Goal: Communication & Community: Share content

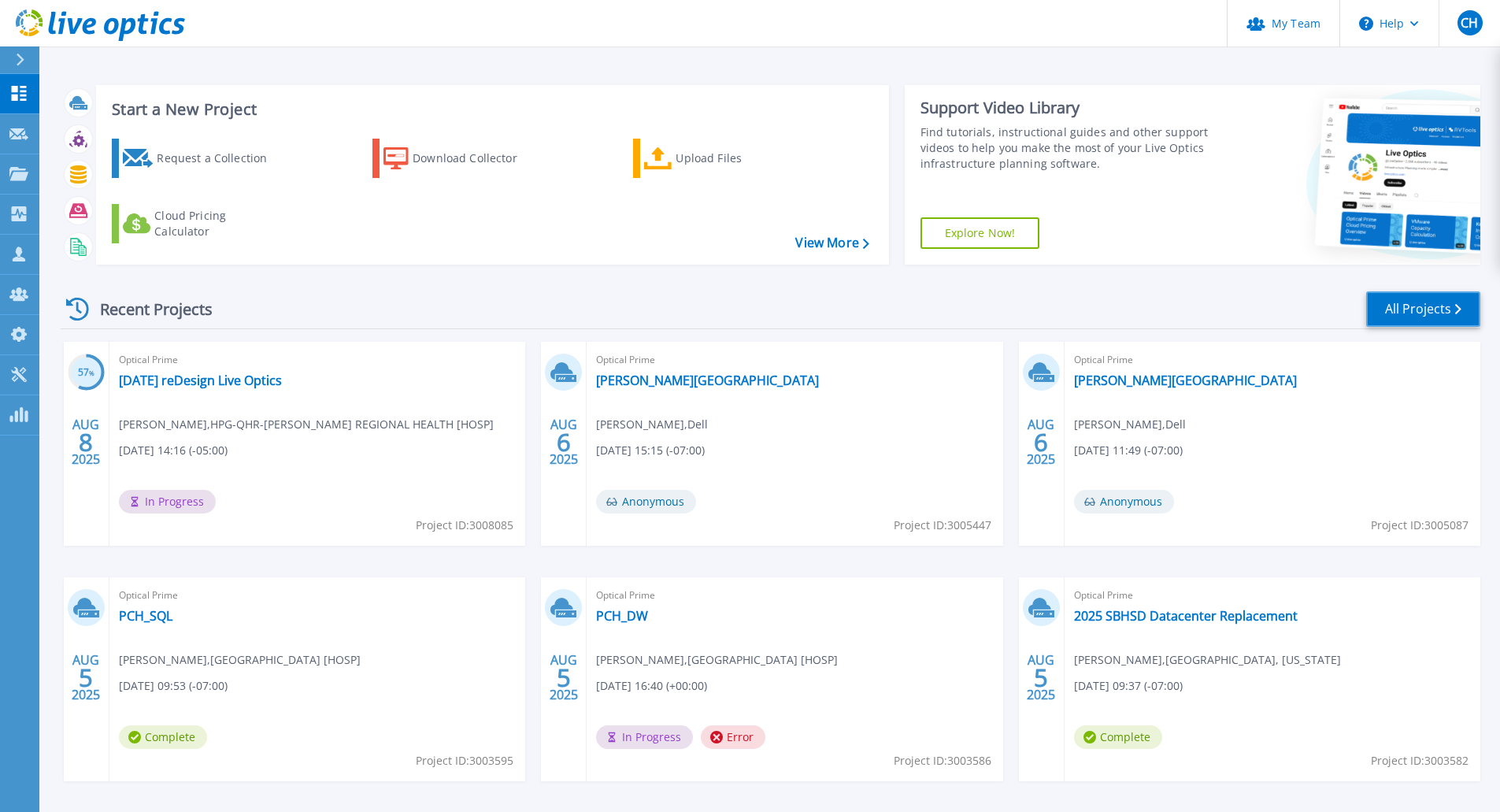
click at [1432, 318] on link "All Projects" at bounding box center [1423, 309] width 114 height 36
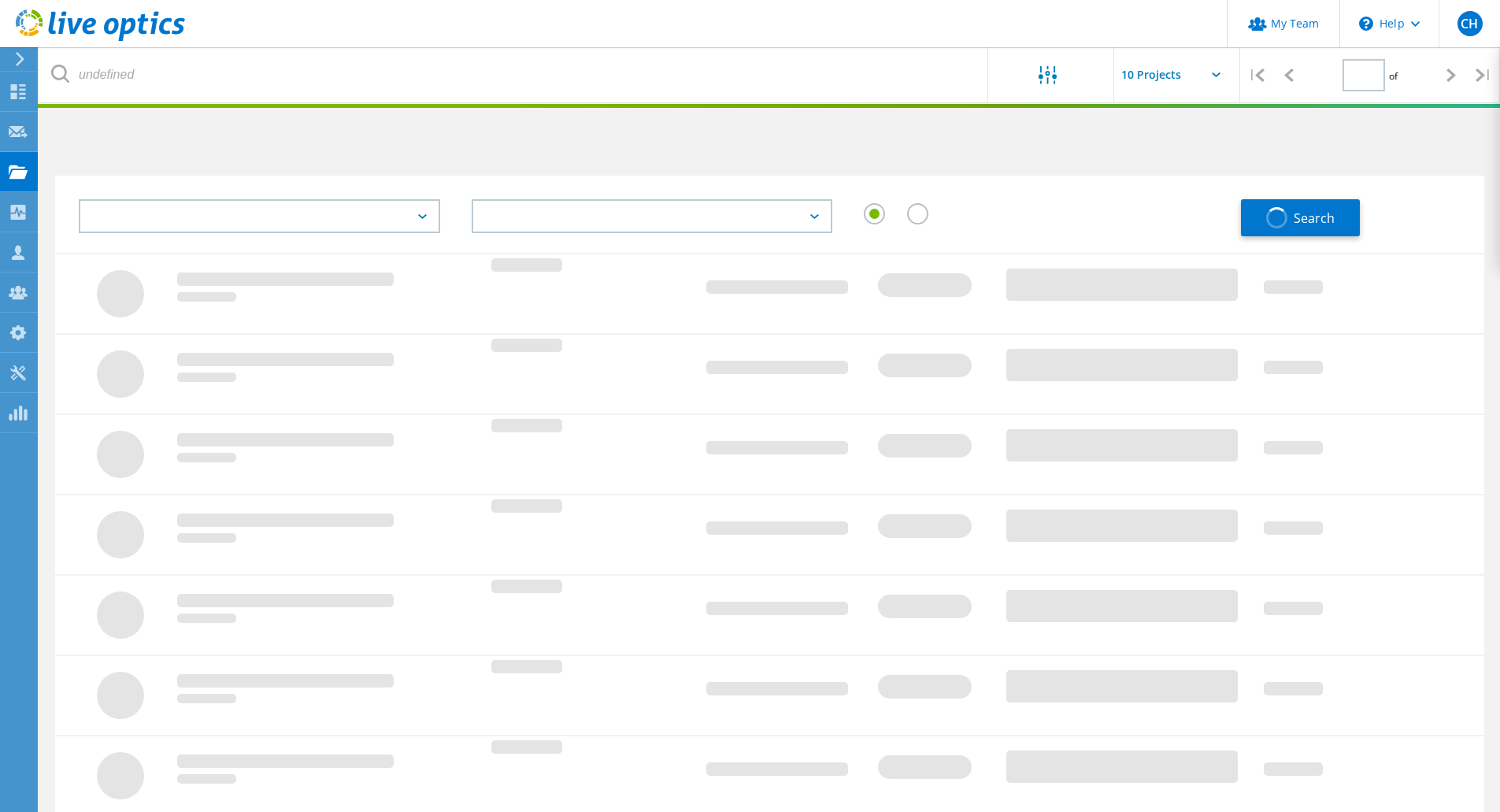
type input "2"
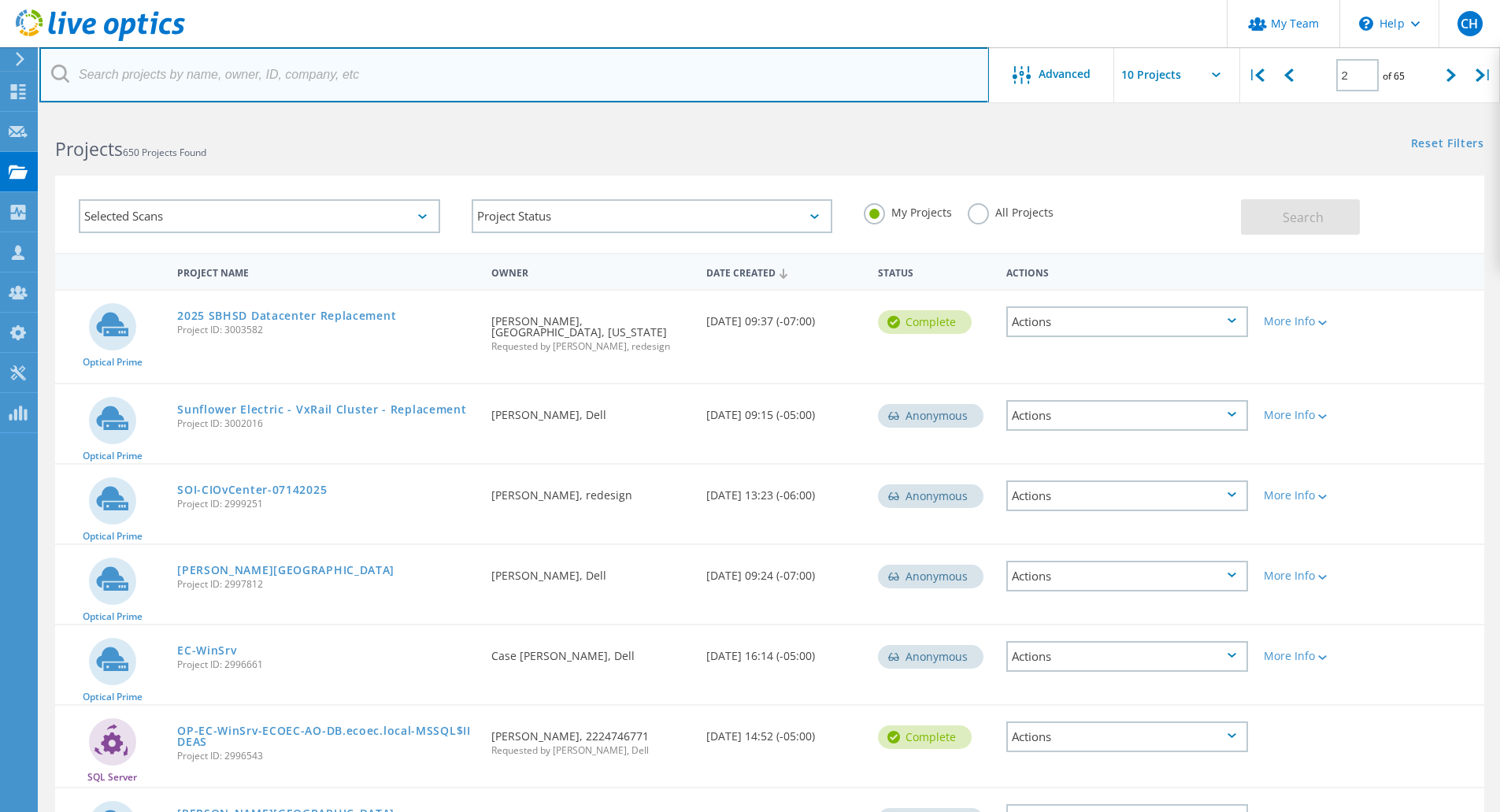
click at [306, 74] on input "text" at bounding box center [514, 75] width 950 height 55
type input "tucson"
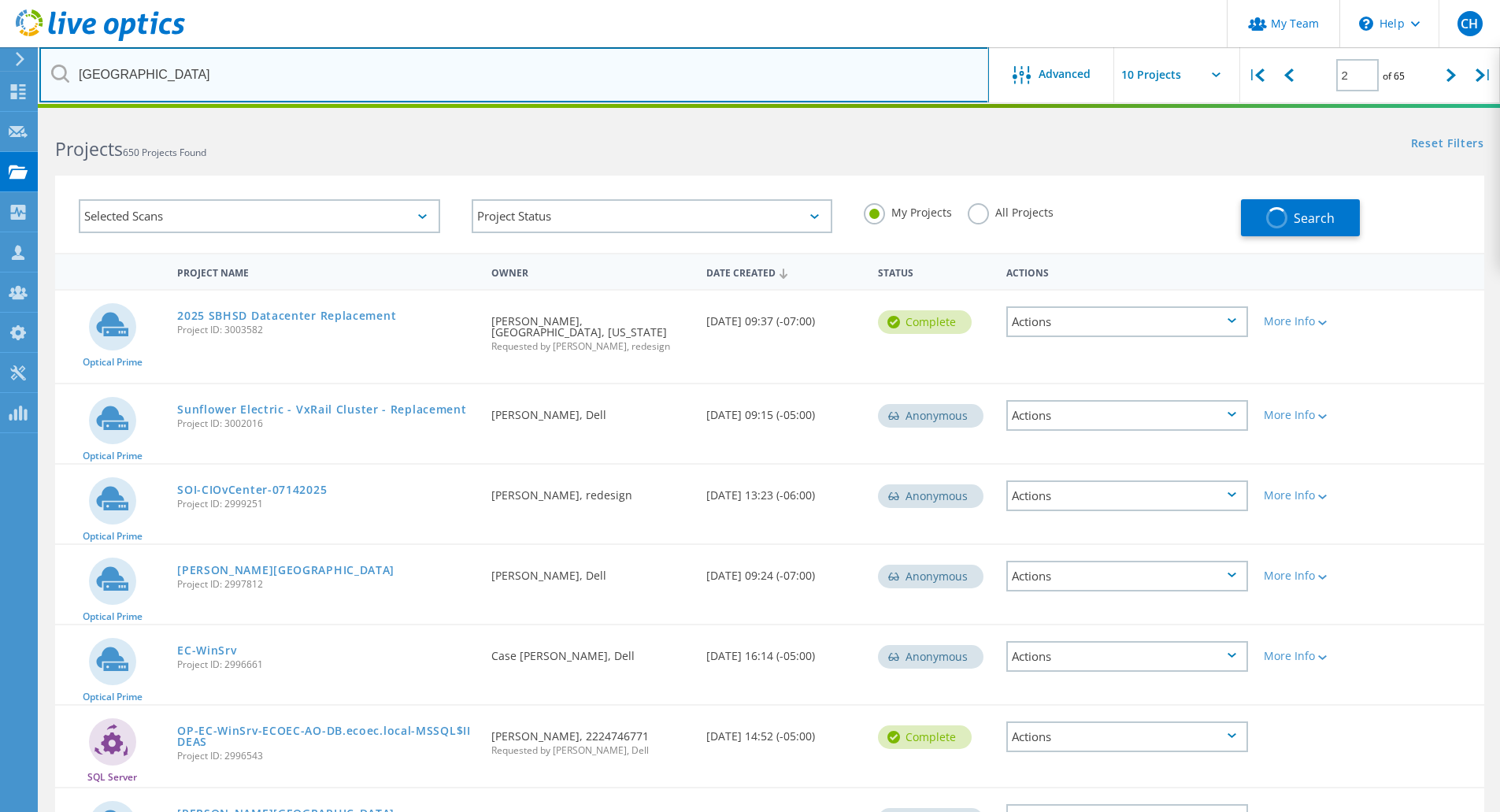
type input "1"
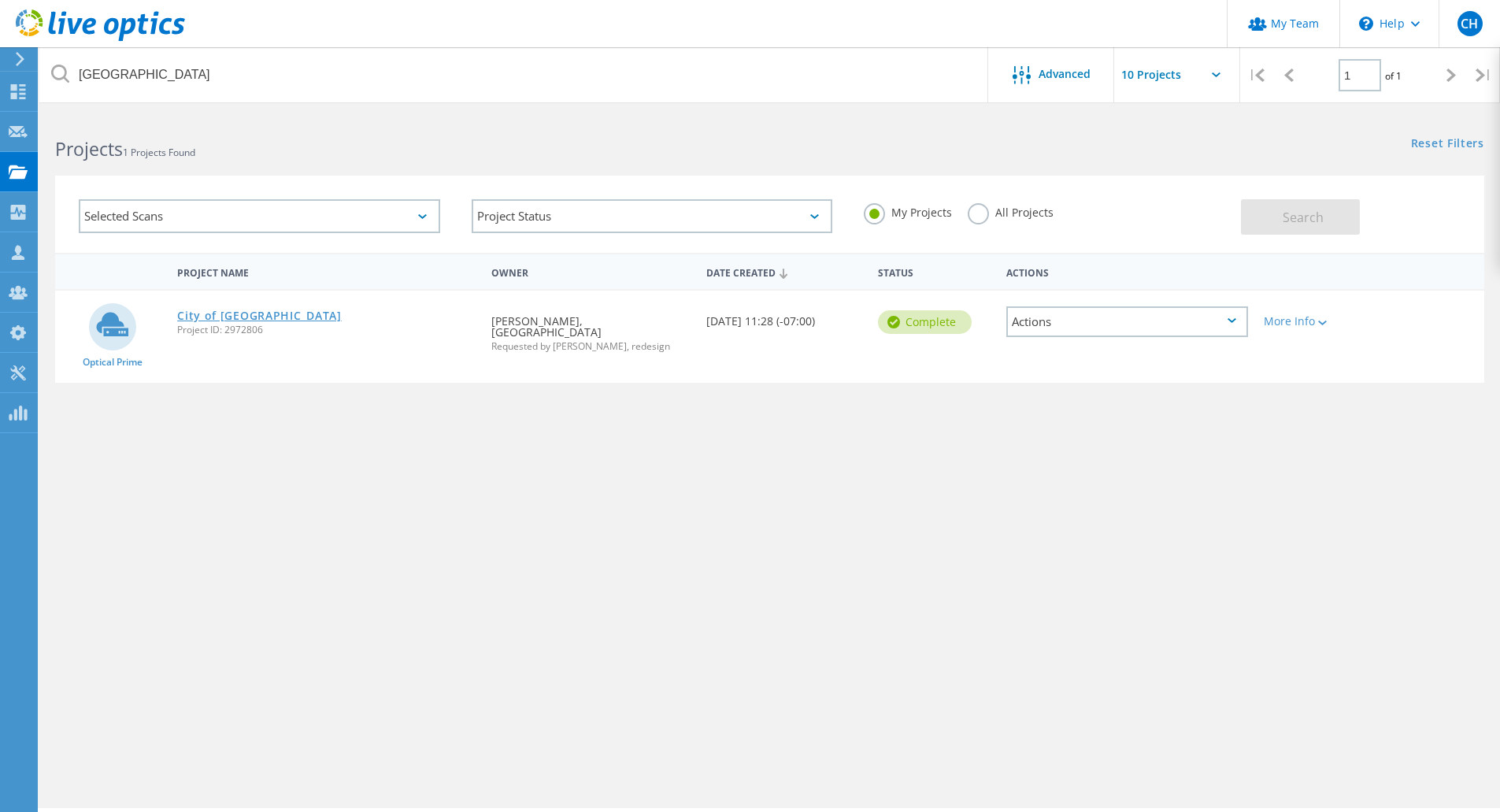
click at [212, 318] on link "City of Tucson" at bounding box center [259, 315] width 164 height 11
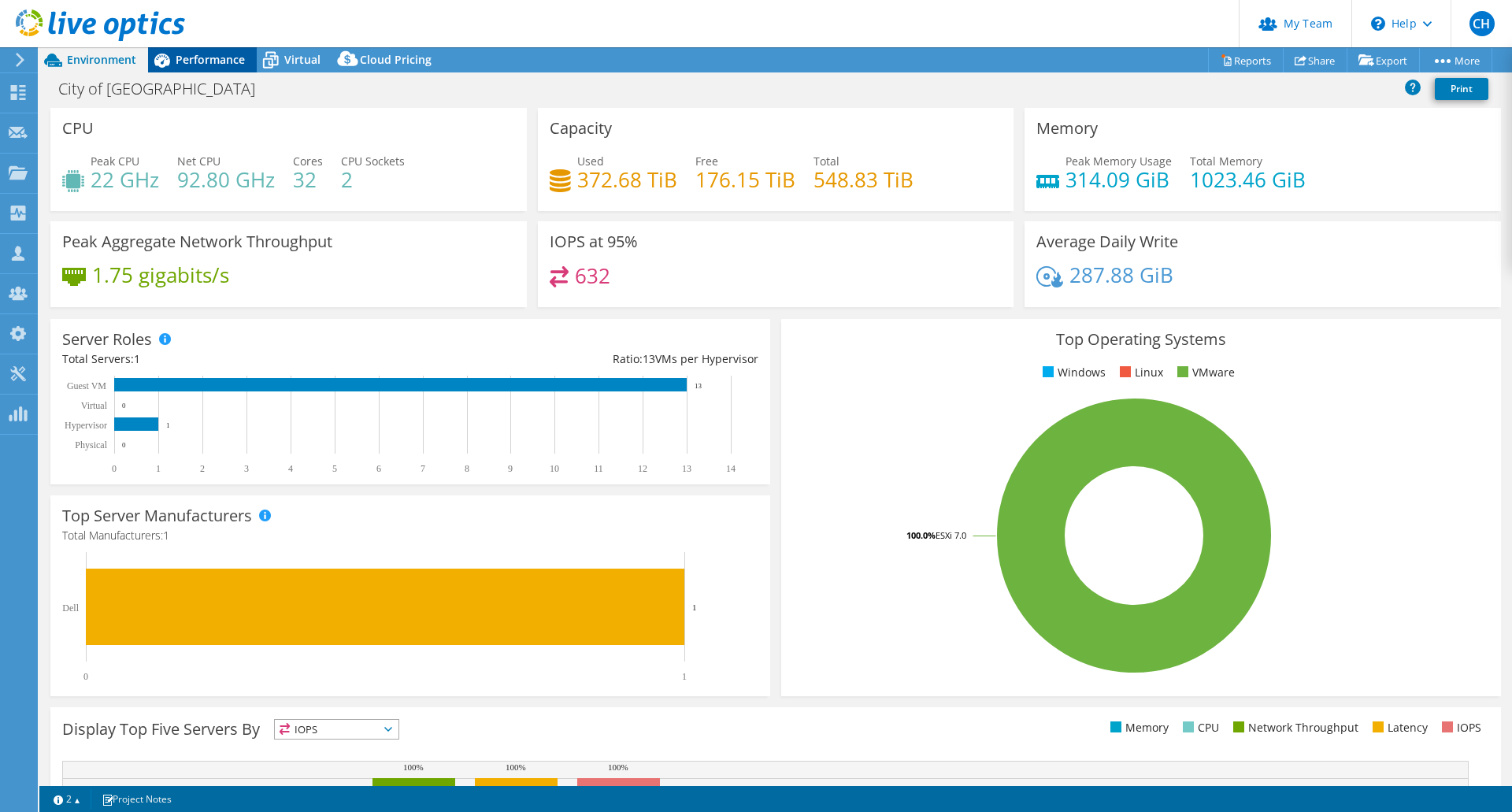
select select "USWest"
select select "USD"
click at [195, 59] on span "Performance" at bounding box center [211, 59] width 69 height 15
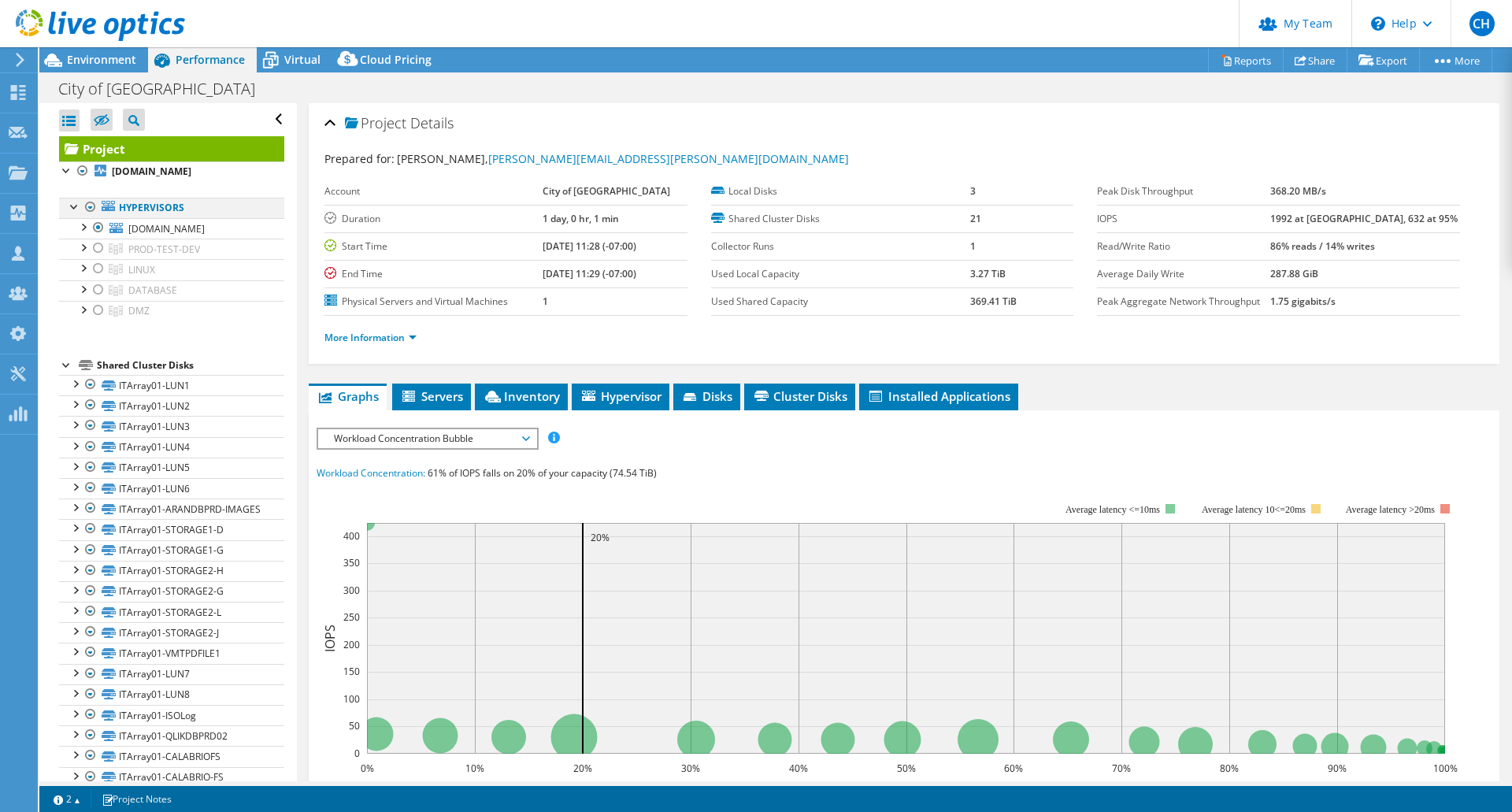
click at [87, 204] on div at bounding box center [91, 206] width 16 height 19
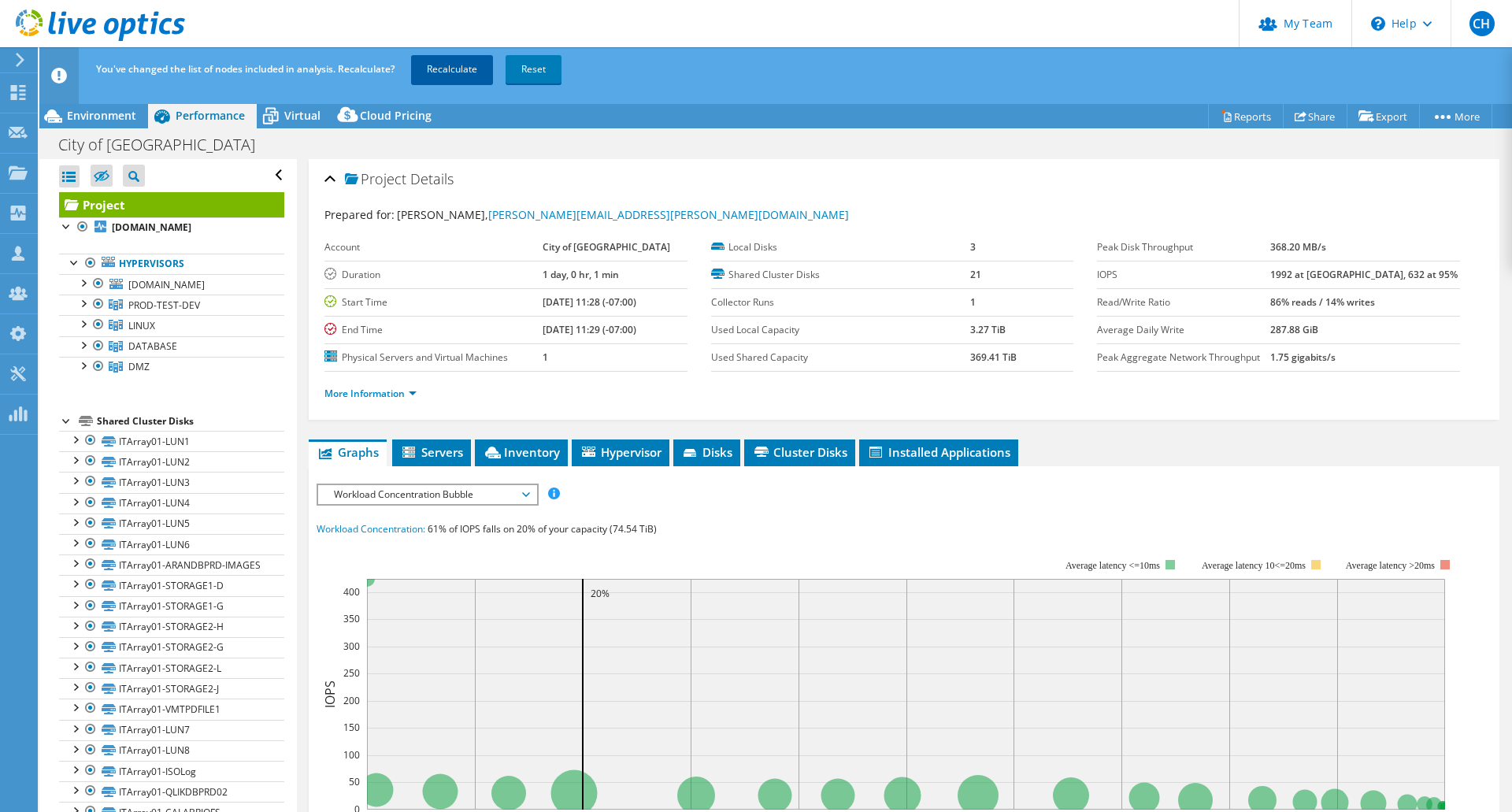
click at [466, 74] on link "Recalculate" at bounding box center [452, 69] width 82 height 28
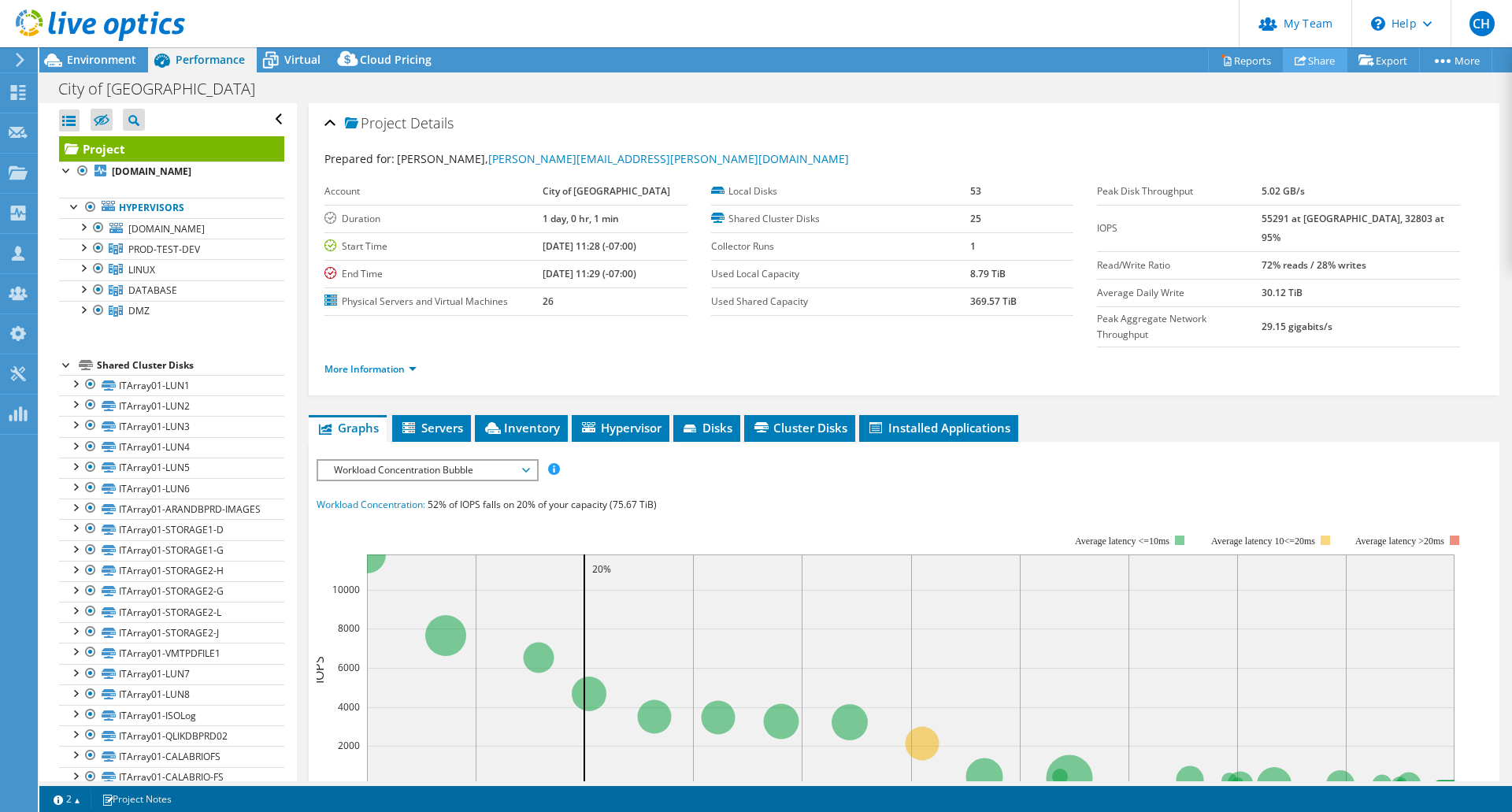
click at [1314, 66] on link "Share" at bounding box center [1316, 60] width 65 height 24
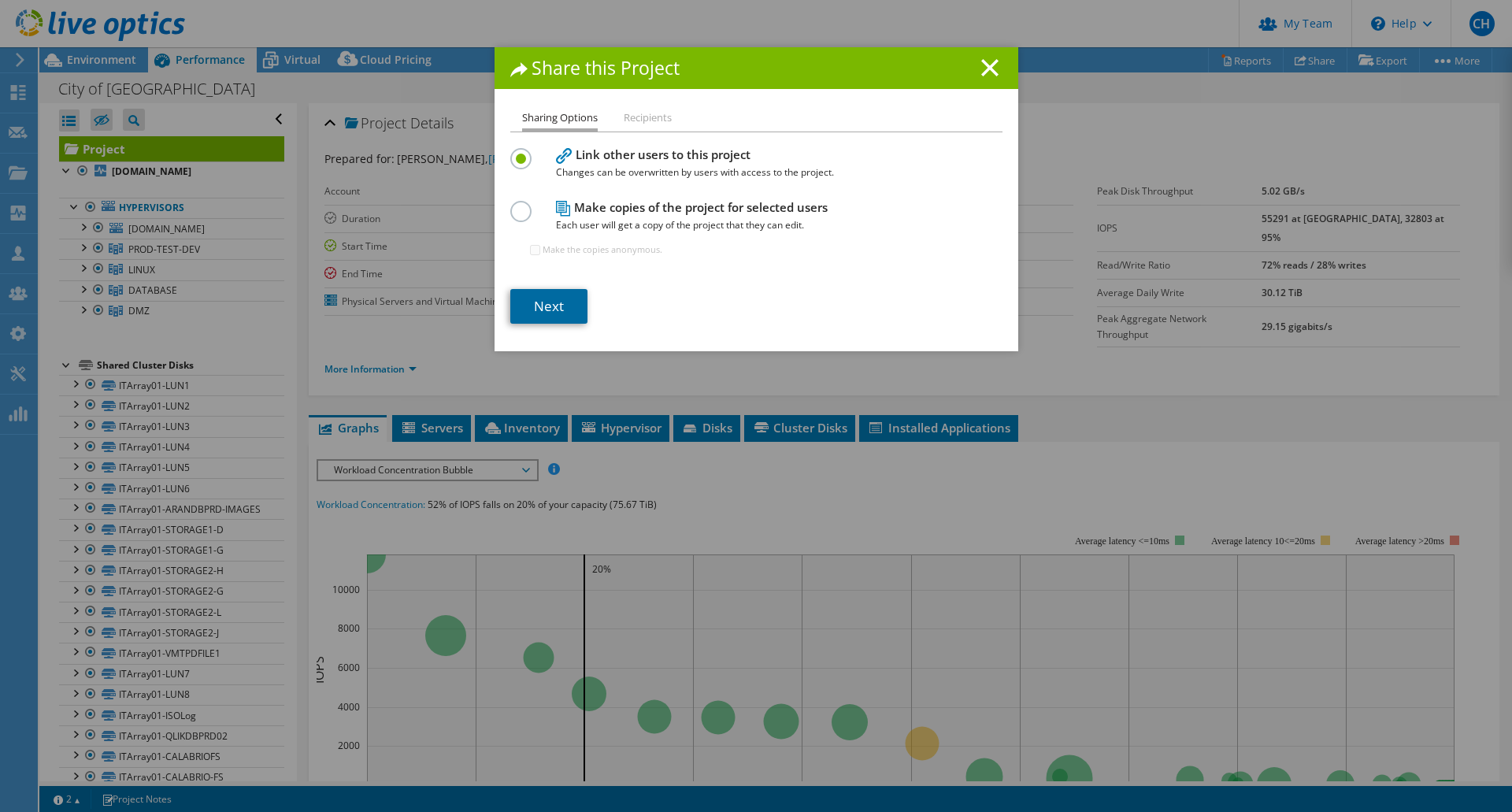
click at [552, 309] on link "Next" at bounding box center [548, 306] width 77 height 35
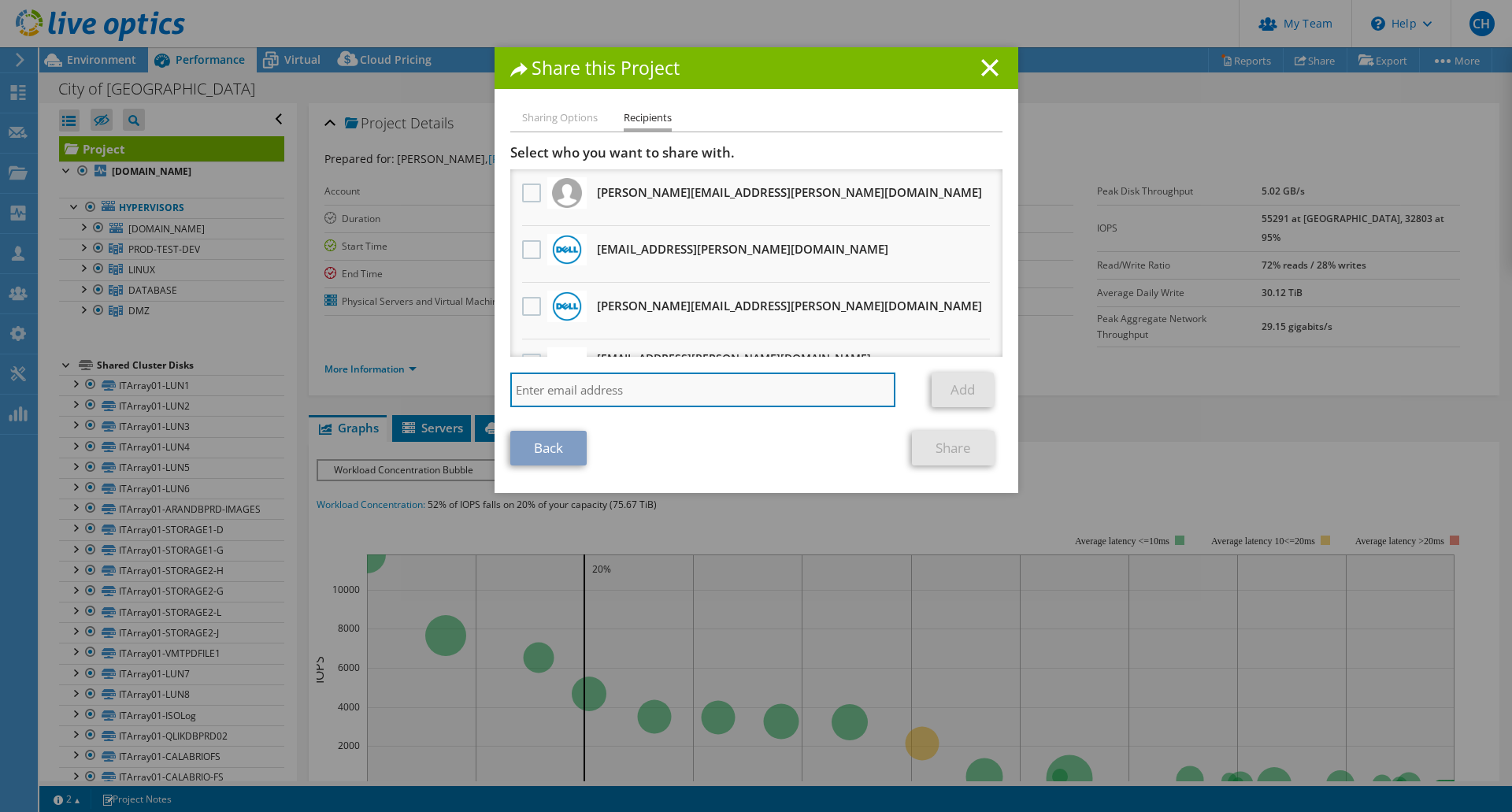
click at [682, 392] on input "search" at bounding box center [703, 389] width 386 height 35
paste input "tpersons@redesign-group.com"
type input "tpersons@redesign-group.com"
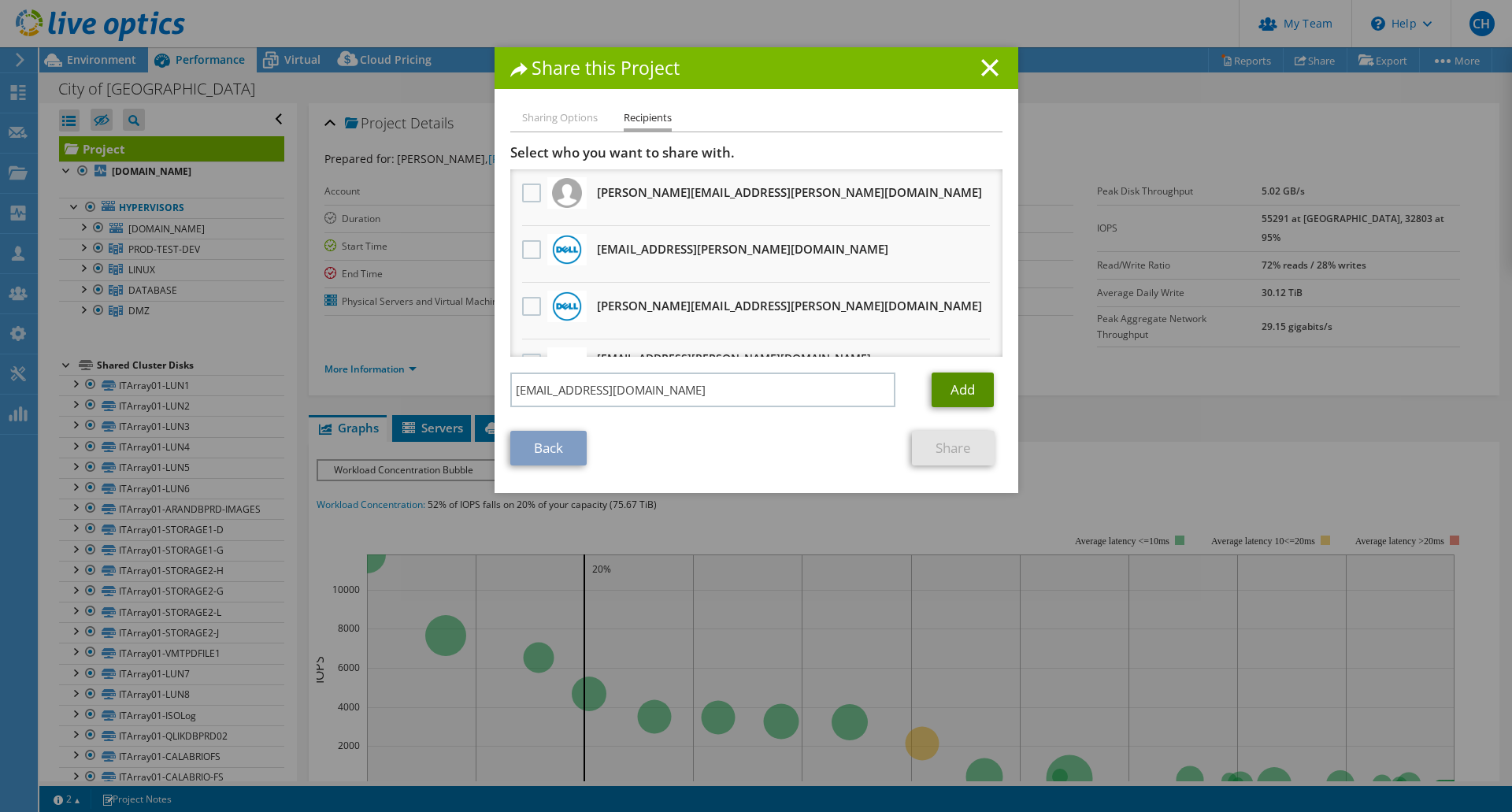
click at [958, 390] on link "Add" at bounding box center [963, 389] width 62 height 35
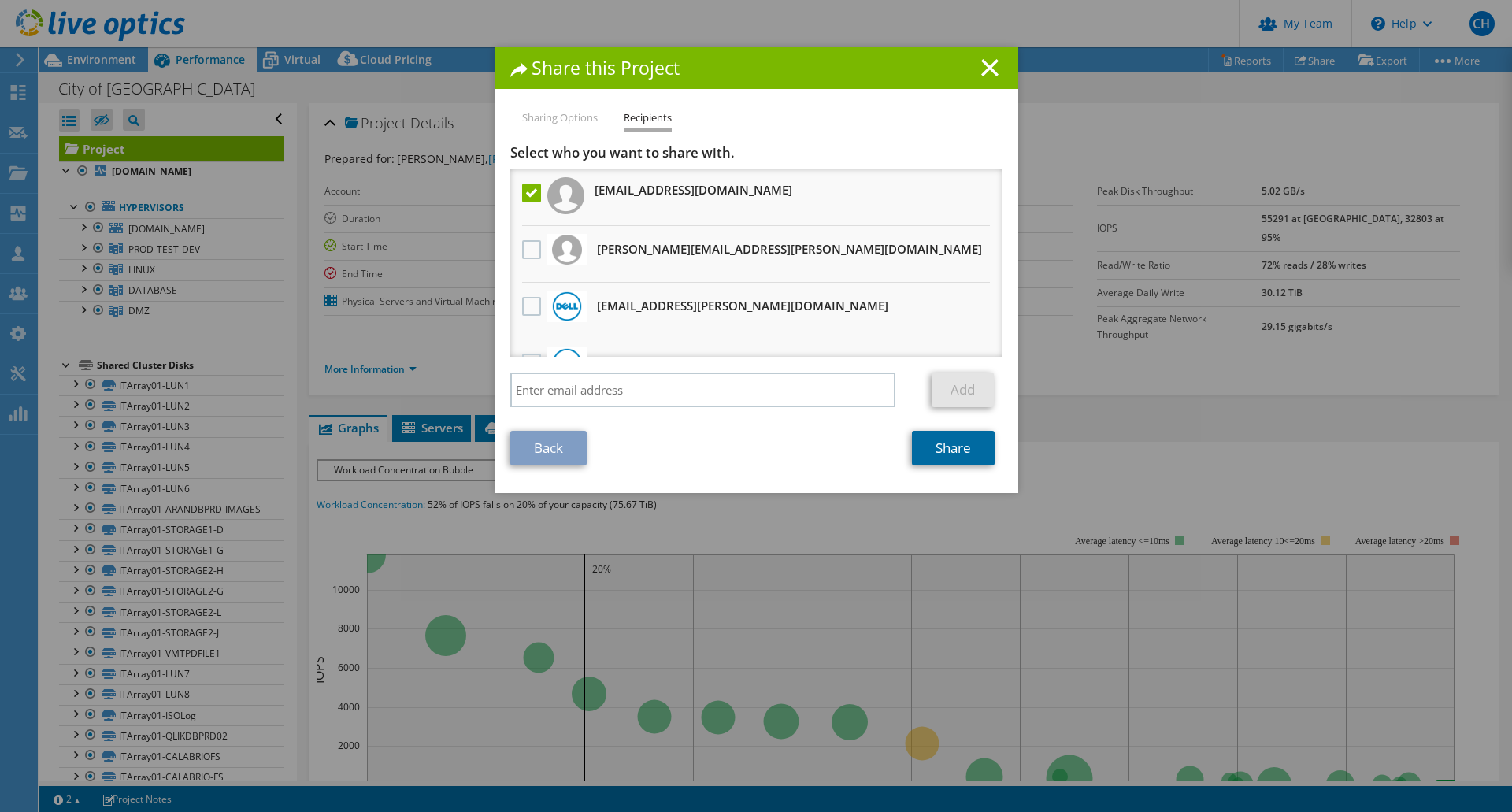
click at [961, 442] on link "Share" at bounding box center [953, 448] width 83 height 35
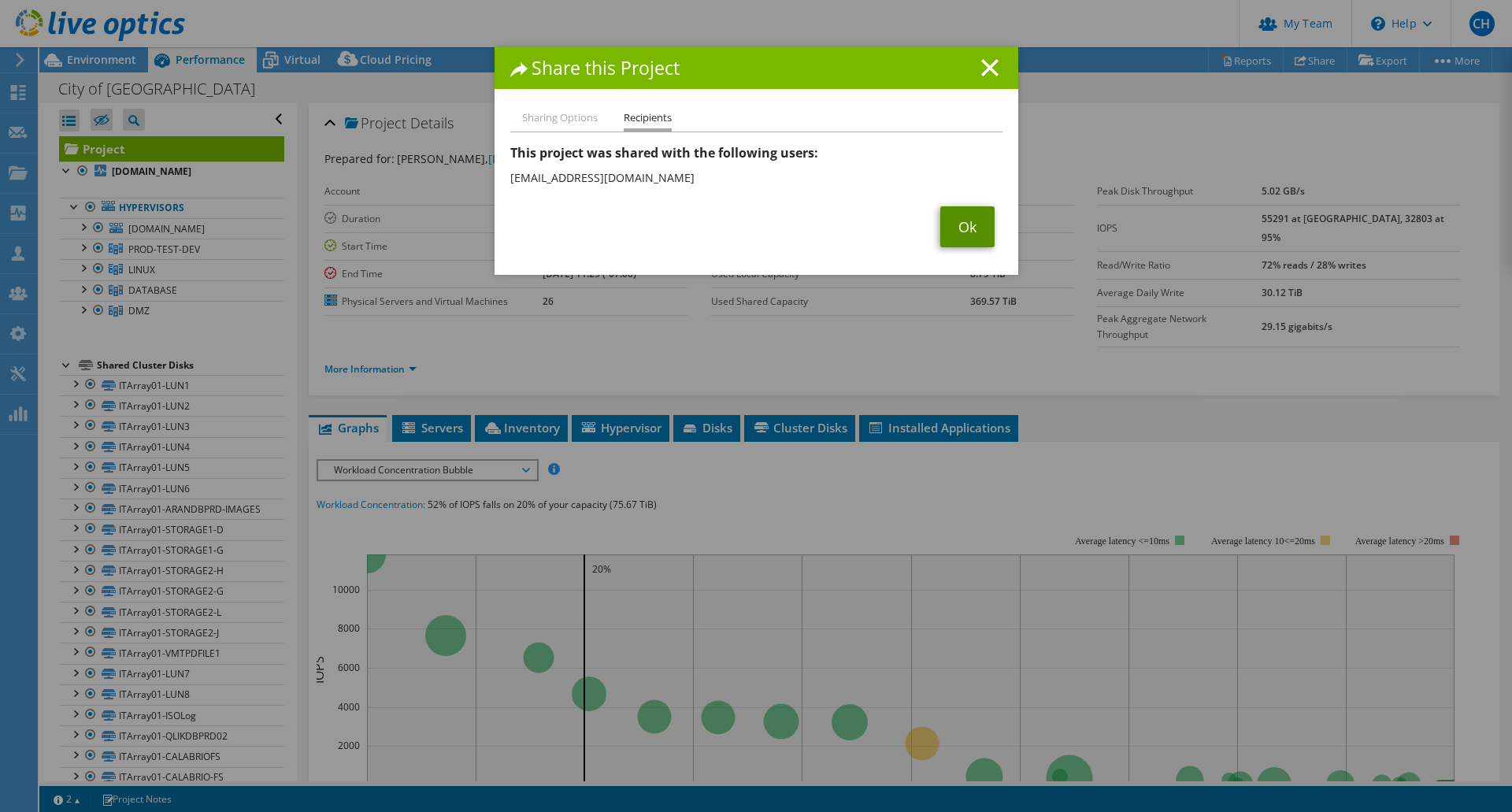
click at [951, 234] on link "Ok" at bounding box center [967, 227] width 54 height 41
